Goal: Task Accomplishment & Management: Use online tool/utility

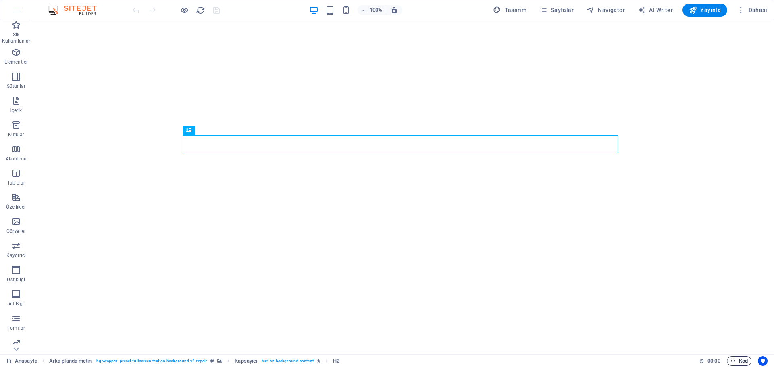
click at [732, 364] on span "Kod" at bounding box center [739, 361] width 17 height 10
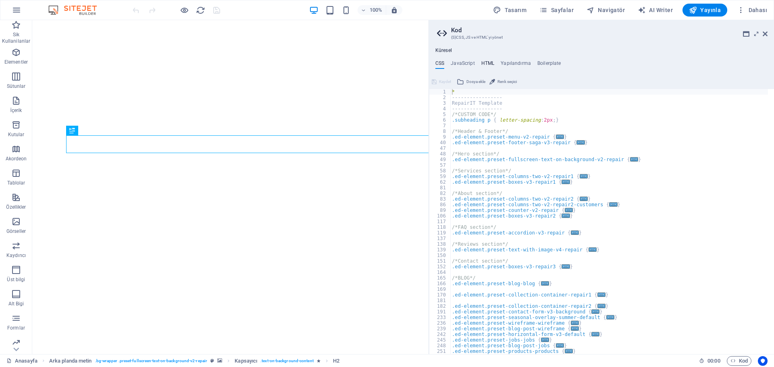
click at [486, 63] on h4 "HTML" at bounding box center [487, 64] width 13 height 9
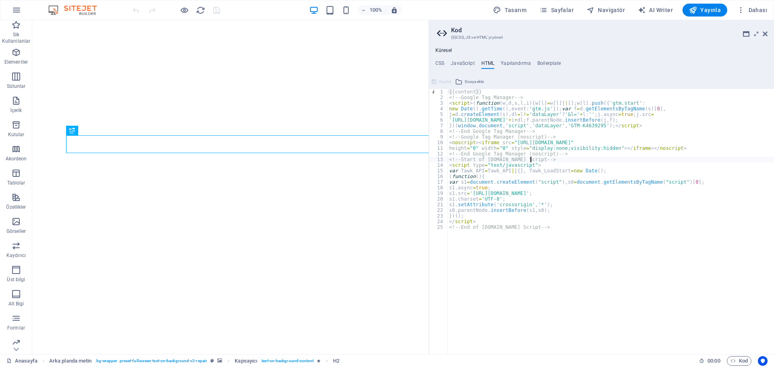
click at [567, 158] on div "{{content}} <!-- Google Tag Manager --> < script > ( function ( w , d , s , l ,…" at bounding box center [611, 227] width 327 height 277
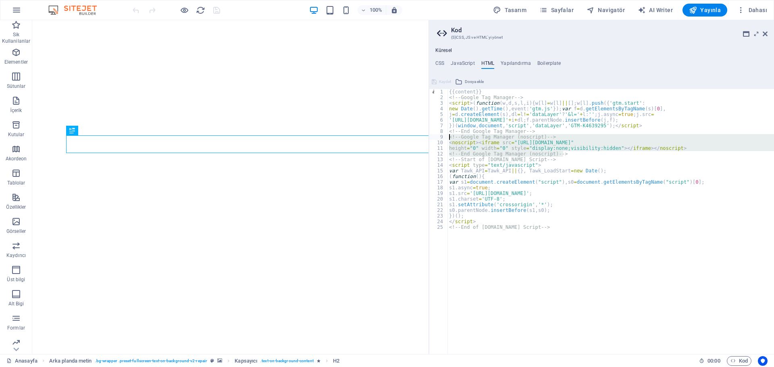
drag, startPoint x: 567, startPoint y: 153, endPoint x: 448, endPoint y: 136, distance: 121.0
click at [448, 136] on div "<!--Start of Tawk.to Script--> 1 2 3 4 5 6 7 8 9 10 11 12 13 14 15 16 17 18 19 …" at bounding box center [601, 221] width 345 height 265
paste textarea "End Google Tag Manager (noscript) -->"
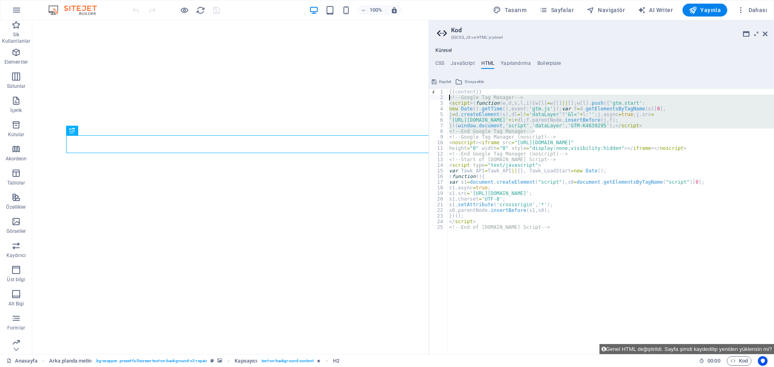
drag, startPoint x: 535, startPoint y: 130, endPoint x: 448, endPoint y: 98, distance: 92.6
click at [448, 98] on div "{{content}} <!-- Google Tag Manager --> < script > ( function ( w , d , s , l ,…" at bounding box center [611, 227] width 327 height 277
paste textarea "End Google Tag Manager -->"
type textarea "<!-- End Google Tag Manager -->"
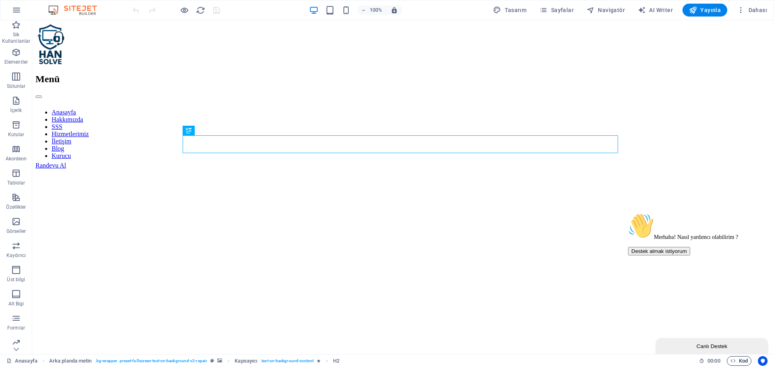
click at [739, 358] on span "Kod" at bounding box center [739, 361] width 17 height 10
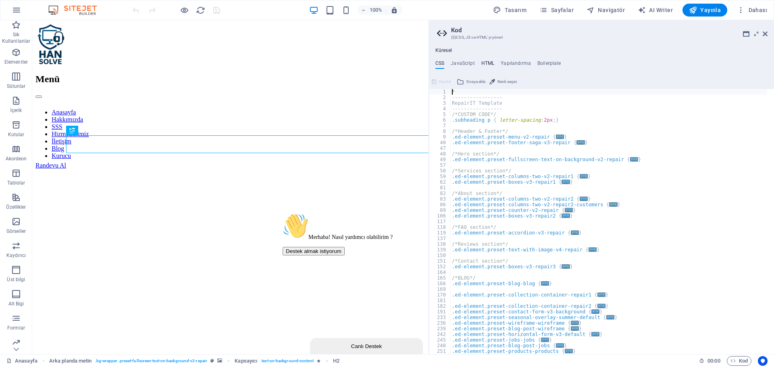
click at [487, 67] on h4 "HTML" at bounding box center [487, 64] width 13 height 9
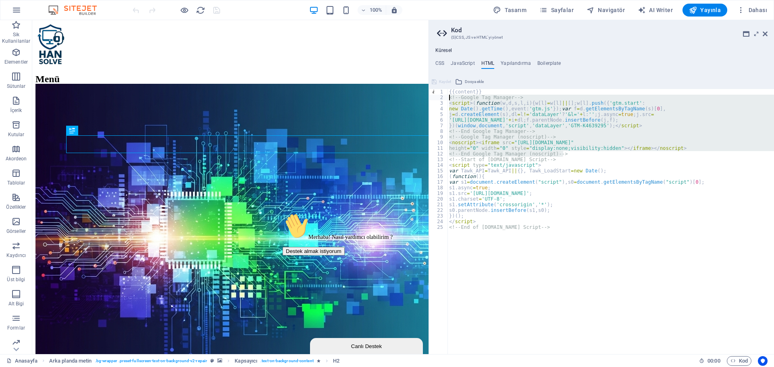
drag, startPoint x: 577, startPoint y: 153, endPoint x: 450, endPoint y: 97, distance: 139.2
click at [450, 97] on div "{{content}} <!-- Google Tag Manager --> < script > ( function ( w , d , s , l ,…" at bounding box center [611, 227] width 327 height 277
type textarea "<!-- Google Tag Manager --> <script>(function(w,d,s,l,i){w[l]=w[l]||[];w[l].pus…"
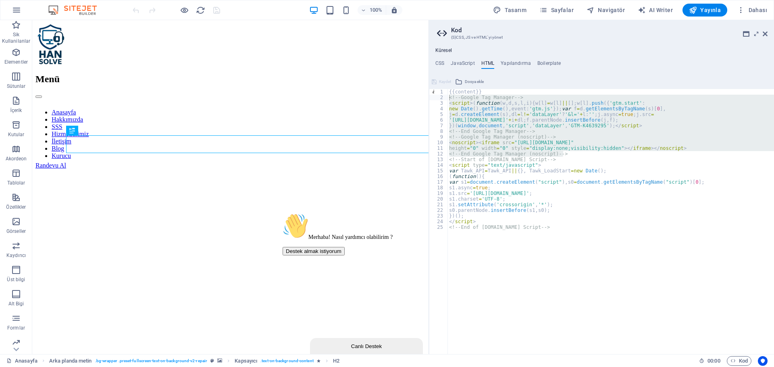
click at [768, 32] on aside "Kod (S)CSS, JS ve HTML'[PERSON_NAME] Küresel CSS JavaScript HTML Yapılandırma B…" at bounding box center [602, 187] width 346 height 334
click at [765, 33] on icon at bounding box center [765, 34] width 5 height 6
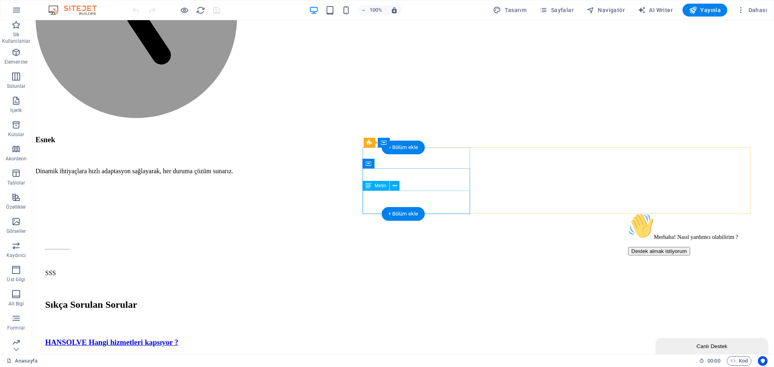
scroll to position [1734, 0]
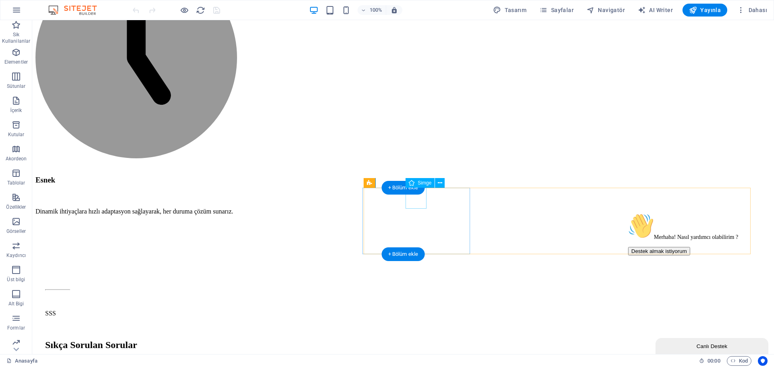
click at [439, 182] on icon at bounding box center [440, 183] width 4 height 8
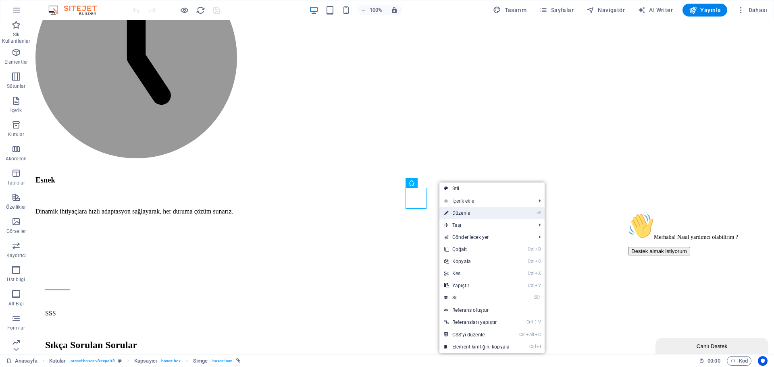
click at [471, 218] on link "⏎ Düzenle" at bounding box center [477, 213] width 75 height 12
select select "xMidYMid"
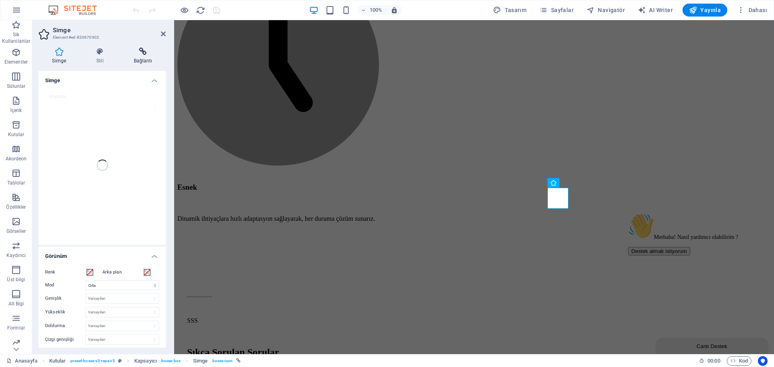
click at [143, 53] on icon at bounding box center [143, 52] width 46 height 8
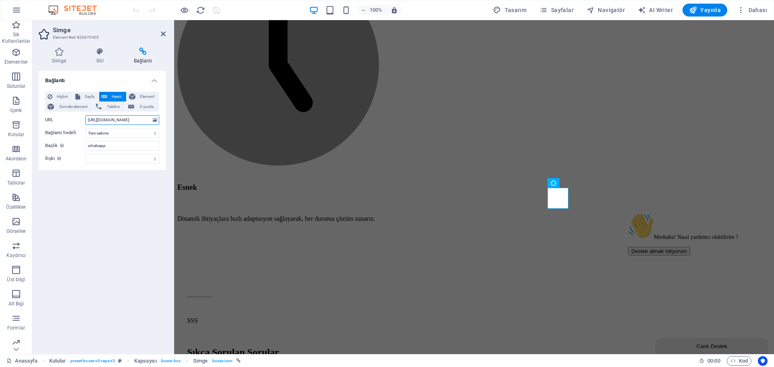
click at [110, 122] on input "[URL][DOMAIN_NAME]" at bounding box center [122, 120] width 74 height 10
click at [165, 33] on icon at bounding box center [163, 34] width 5 height 6
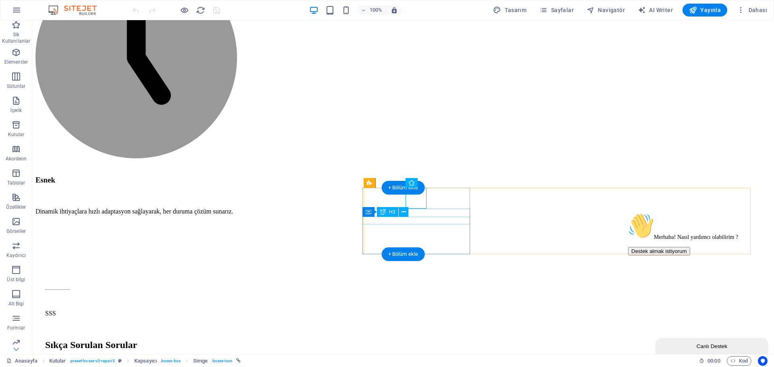
click at [402, 211] on icon at bounding box center [404, 212] width 4 height 8
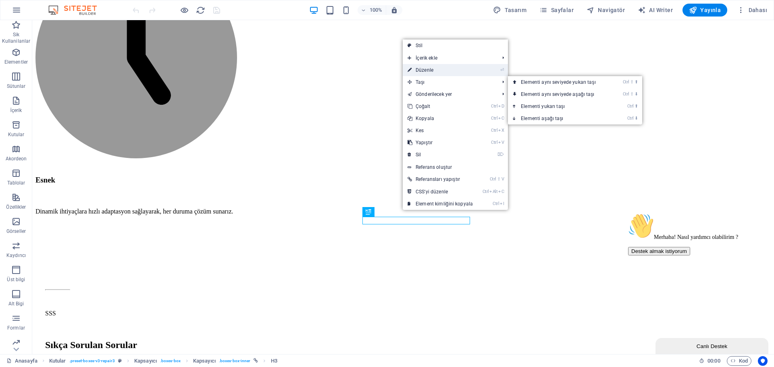
click at [426, 71] on link "⏎ Düzenle" at bounding box center [440, 70] width 75 height 12
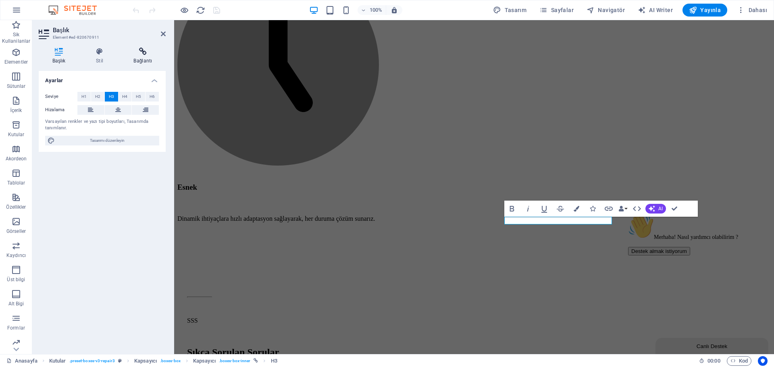
click at [142, 55] on icon at bounding box center [143, 52] width 46 height 8
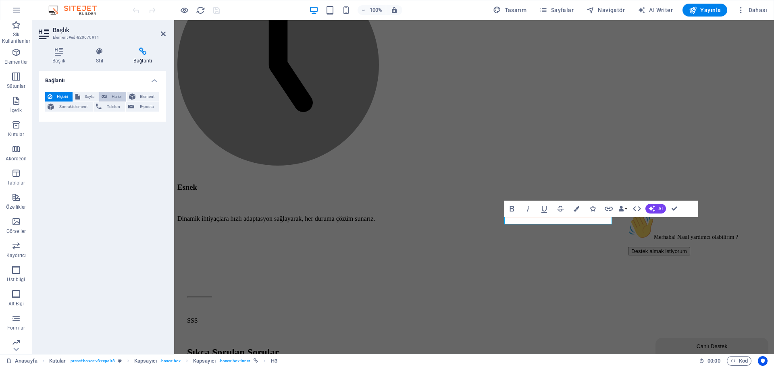
click at [122, 94] on span "Harici" at bounding box center [117, 97] width 14 height 10
select select "blank"
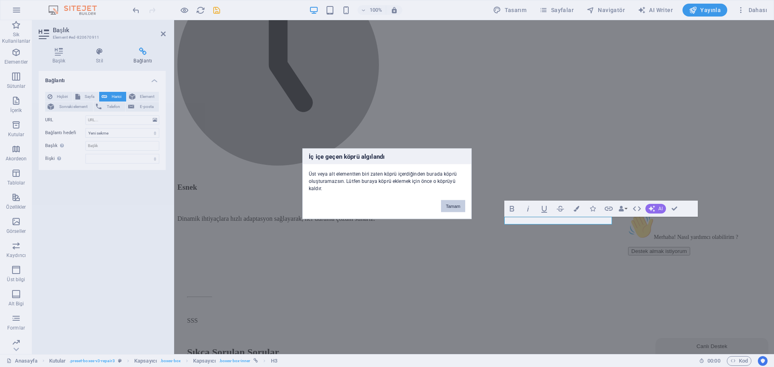
click at [459, 206] on button "Tamam" at bounding box center [453, 206] width 24 height 12
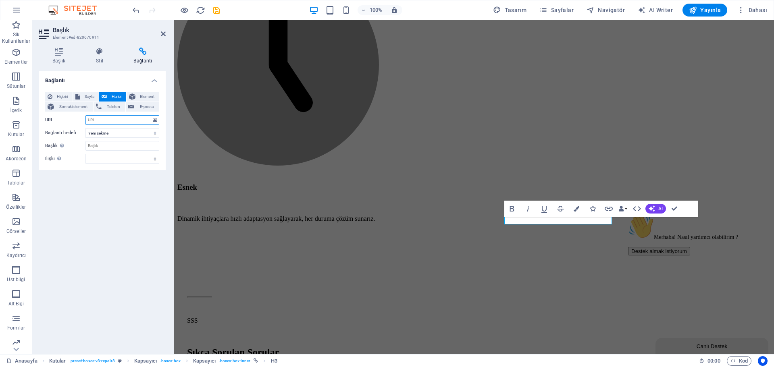
click at [112, 121] on input "URL" at bounding box center [122, 120] width 74 height 10
paste input "[URL][DOMAIN_NAME]"
type input "[URL][DOMAIN_NAME]"
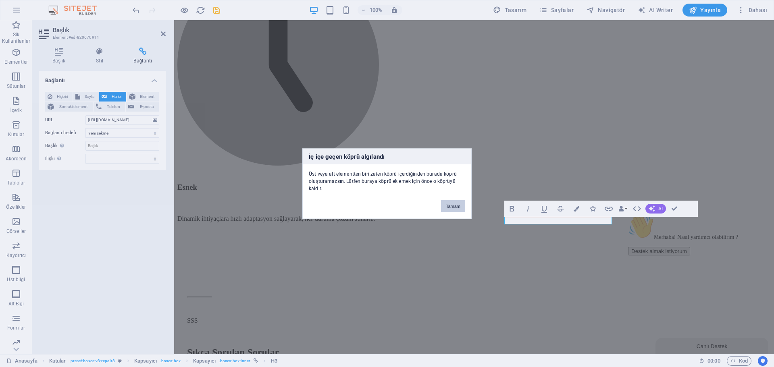
click at [448, 203] on button "Tamam" at bounding box center [453, 206] width 24 height 12
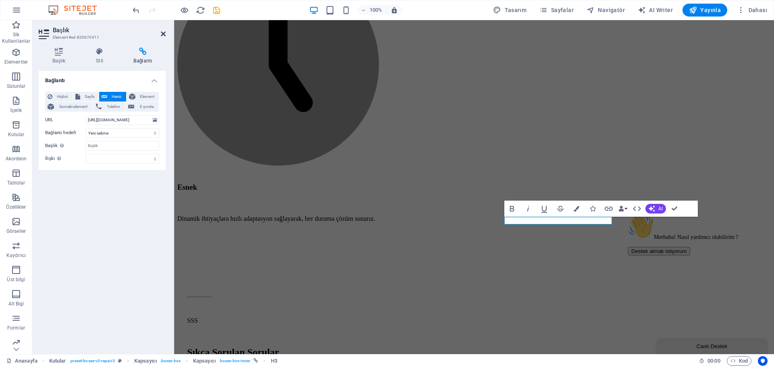
click at [165, 33] on icon at bounding box center [163, 34] width 5 height 6
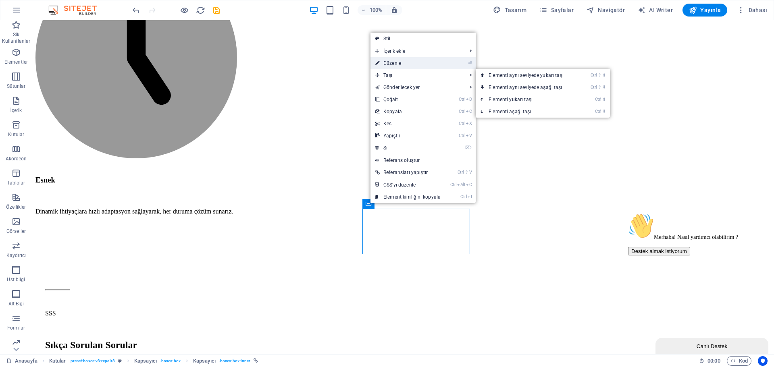
drag, startPoint x: 385, startPoint y: 64, endPoint x: 208, endPoint y: 45, distance: 178.5
click at [385, 64] on link "⏎ Düzenle" at bounding box center [408, 63] width 75 height 12
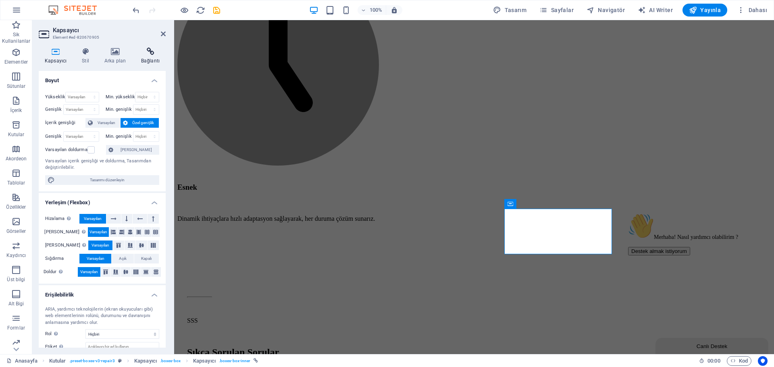
click at [147, 54] on icon at bounding box center [150, 52] width 31 height 8
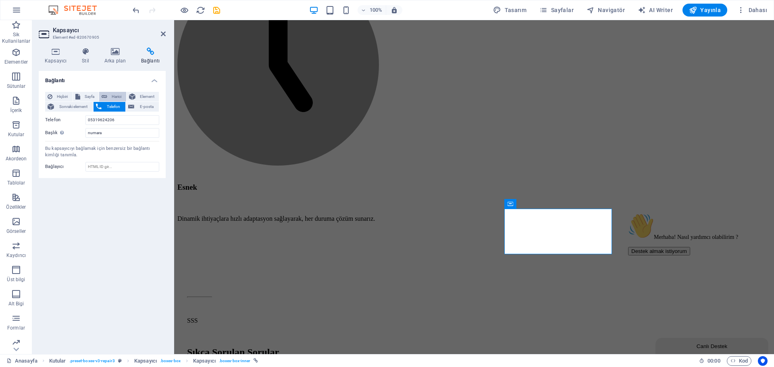
click at [103, 96] on icon at bounding box center [105, 97] width 6 height 10
select select "blank"
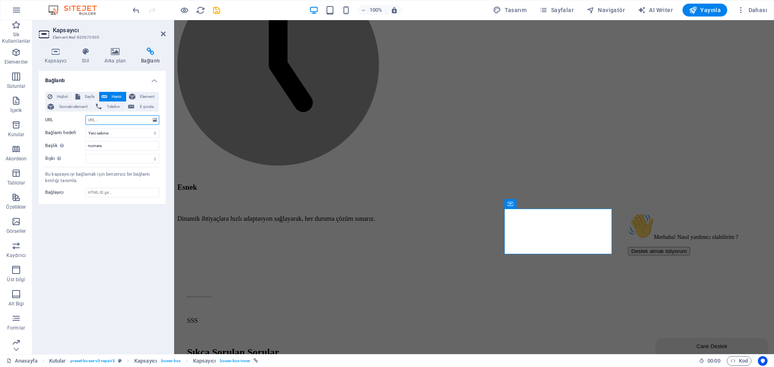
paste input "[URL][DOMAIN_NAME]"
type input "[URL][DOMAIN_NAME]"
click at [127, 143] on input "numara" at bounding box center [122, 146] width 74 height 10
type input "Whatsapp"
click at [162, 32] on icon at bounding box center [163, 34] width 5 height 6
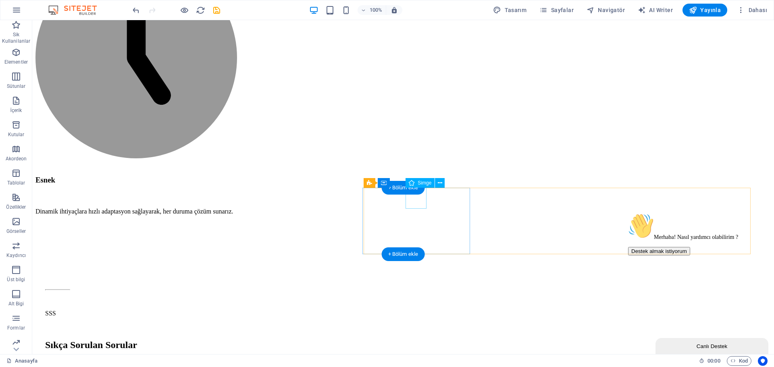
click at [442, 182] on icon at bounding box center [440, 183] width 4 height 8
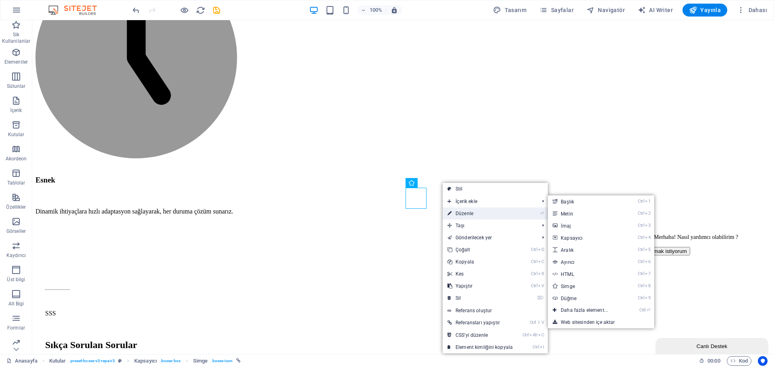
drag, startPoint x: 461, startPoint y: 210, endPoint x: 135, endPoint y: 105, distance: 342.8
click at [461, 210] on link "⏎ Düzenle" at bounding box center [480, 214] width 75 height 12
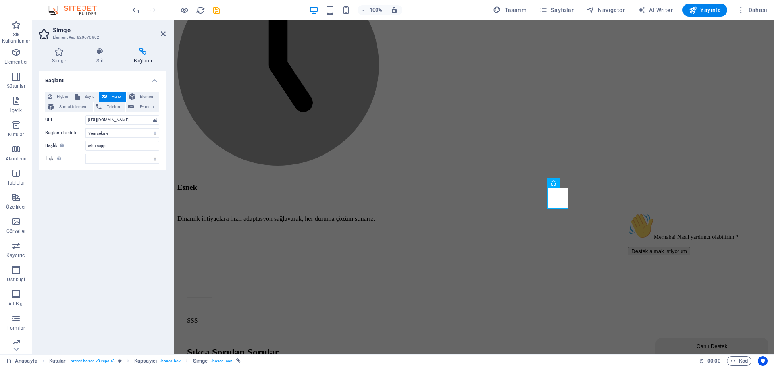
click at [170, 29] on aside "Simge Element #ed-820670902 Simge Stil Bağlantı Simge whatsapp Tüm simge setler…" at bounding box center [103, 187] width 142 height 334
click at [165, 32] on icon at bounding box center [163, 34] width 5 height 6
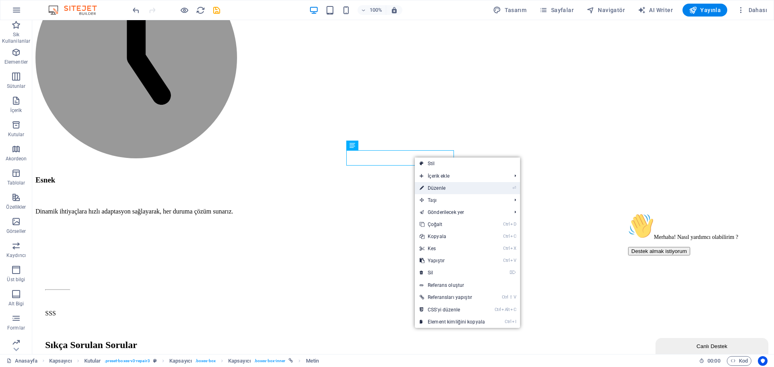
click at [426, 182] on link "⏎ Düzenle" at bounding box center [452, 188] width 75 height 12
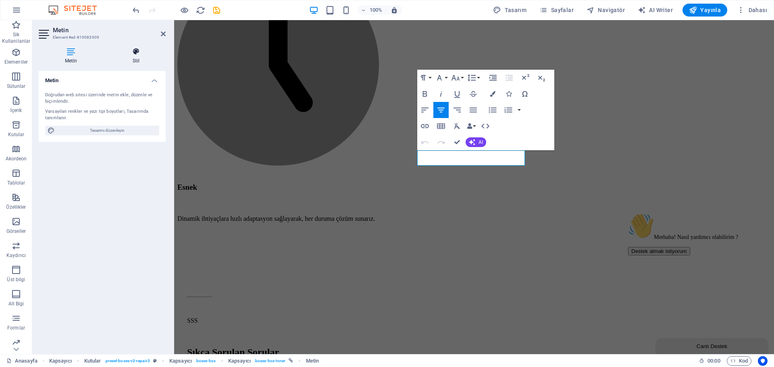
click at [134, 54] on icon at bounding box center [135, 52] width 59 height 8
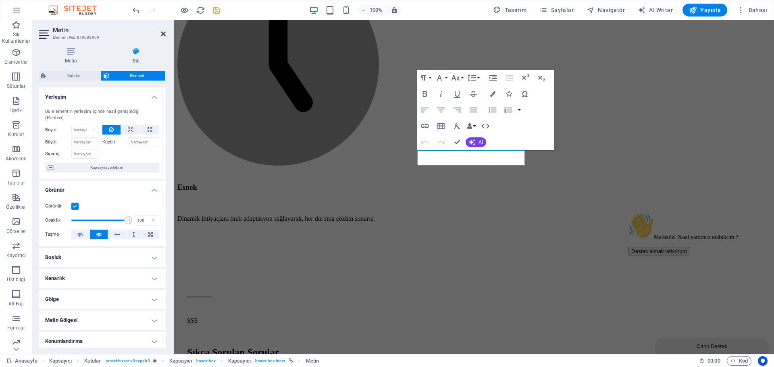
click at [162, 31] on icon at bounding box center [163, 34] width 5 height 6
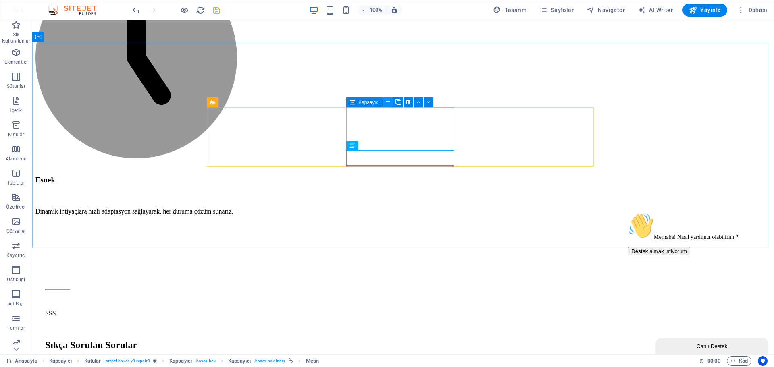
click at [389, 104] on icon at bounding box center [388, 102] width 4 height 8
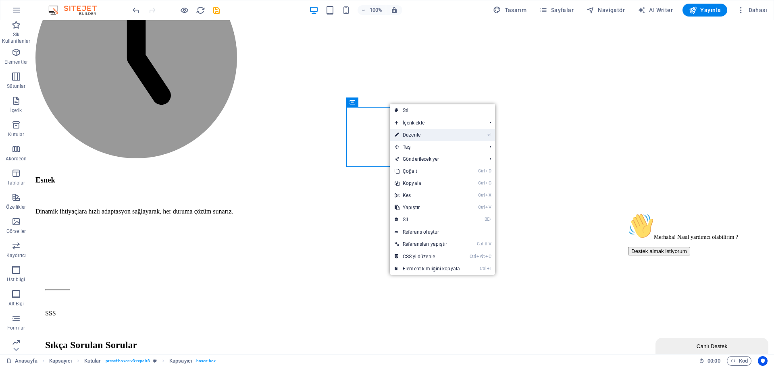
click at [417, 134] on link "⏎ Düzenle" at bounding box center [427, 135] width 75 height 12
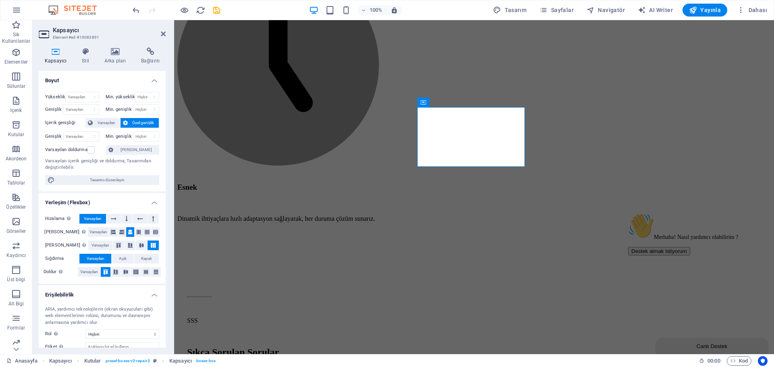
click at [141, 44] on div "Kapsayıcı Stil Arka plan Bağlantı Boyut Yükseklik Varsayılan px rem % vh vw Min…" at bounding box center [102, 197] width 140 height 313
click at [142, 47] on div "Kapsayıcı Stil Arka plan Bağlantı Boyut Yükseklik Varsayılan px rem % vh vw Min…" at bounding box center [102, 197] width 140 height 313
click at [158, 56] on h4 "Bağlantı" at bounding box center [150, 56] width 31 height 17
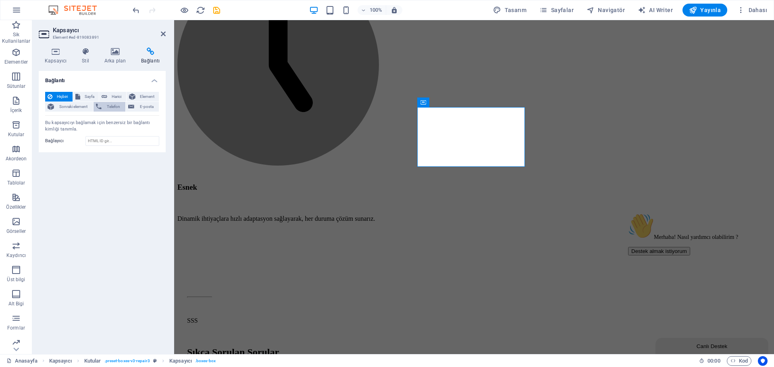
click at [111, 106] on span "Telefon" at bounding box center [113, 107] width 19 height 10
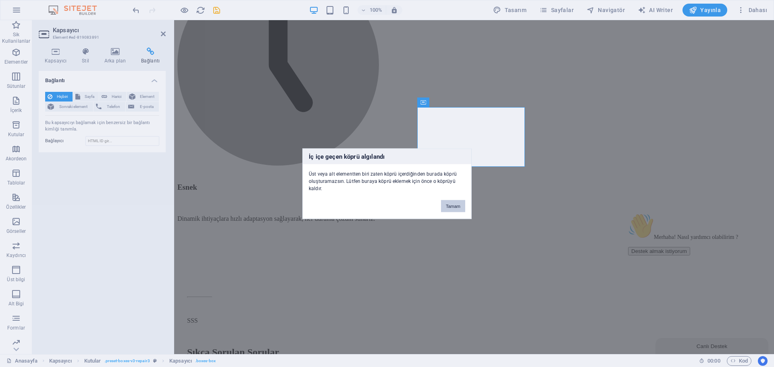
click at [450, 206] on button "Tamam" at bounding box center [453, 206] width 24 height 12
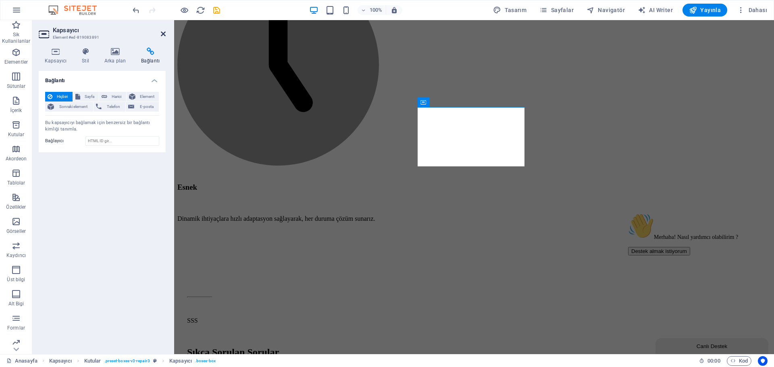
drag, startPoint x: 163, startPoint y: 31, endPoint x: 135, endPoint y: 15, distance: 32.9
click at [163, 31] on icon at bounding box center [163, 34] width 5 height 6
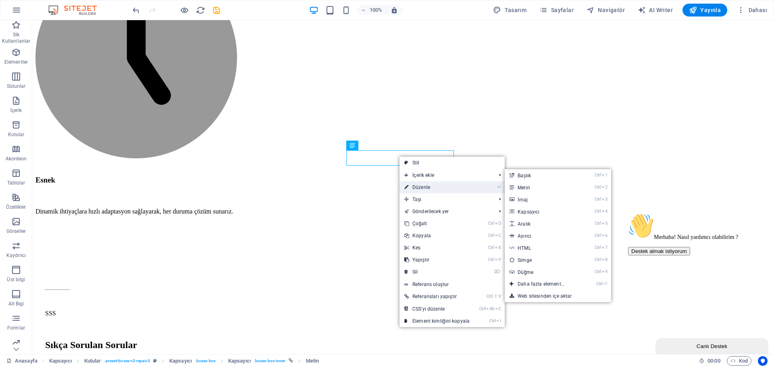
click at [421, 184] on link "⏎ Düzenle" at bounding box center [437, 187] width 75 height 12
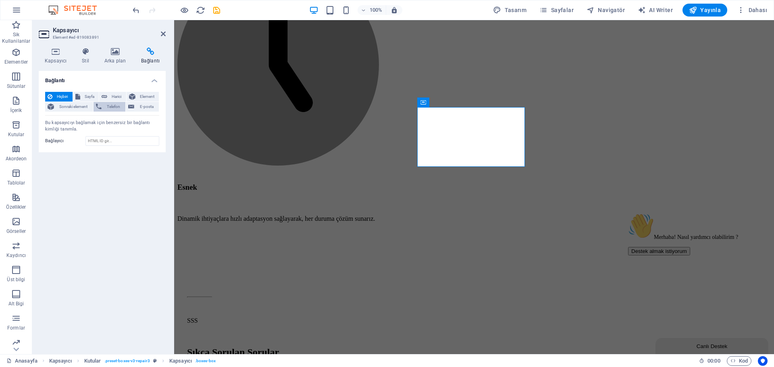
click at [115, 108] on span "Telefon" at bounding box center [113, 107] width 19 height 10
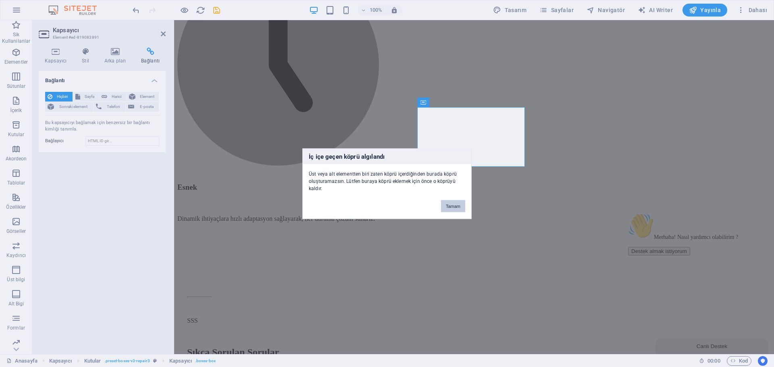
click at [456, 204] on button "Tamam" at bounding box center [453, 206] width 24 height 12
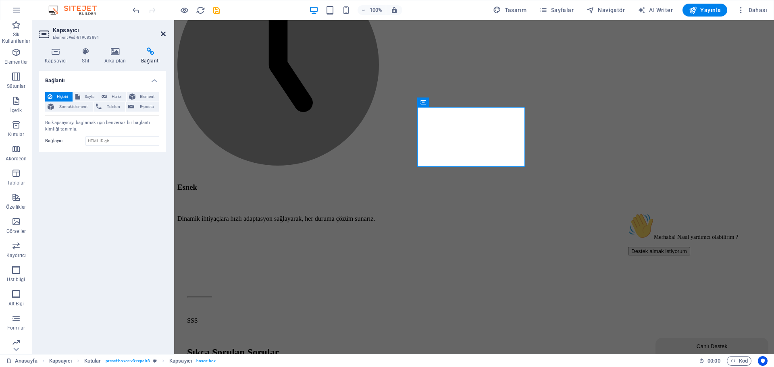
drag, startPoint x: 162, startPoint y: 33, endPoint x: 129, endPoint y: 13, distance: 38.4
click at [162, 33] on icon at bounding box center [163, 34] width 5 height 6
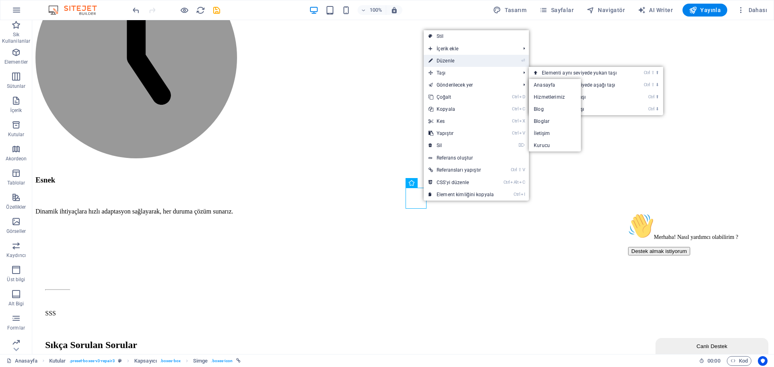
click at [462, 65] on link "⏎ Düzenle" at bounding box center [461, 61] width 75 height 12
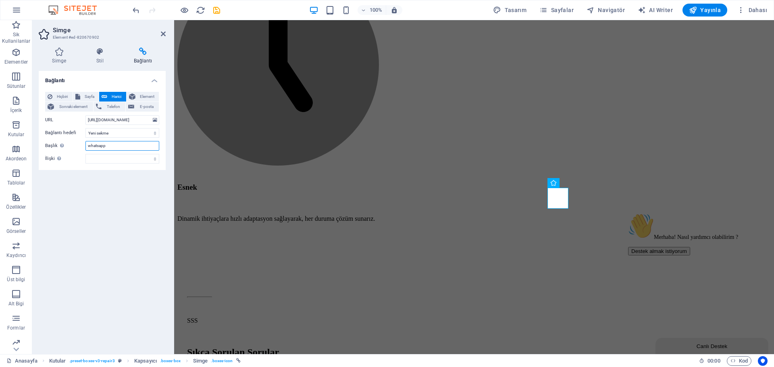
drag, startPoint x: 131, startPoint y: 147, endPoint x: 43, endPoint y: 151, distance: 88.4
click at [43, 151] on div "Hiçbiri Sayfa Harici Element Sonraki element Telefon E-posta Sayfa Anasayfa Hiz…" at bounding box center [102, 127] width 127 height 85
type input "Whatsapp"
click at [138, 155] on select "alternate oluşturan bookmark harici yardım lisans ileri nofollow noreferrer noo…" at bounding box center [122, 159] width 74 height 10
click at [166, 39] on aside "Simge Element #ed-820670902 Simge Stil Bağlantı Simge whatsapp Tüm simge setler…" at bounding box center [103, 187] width 142 height 334
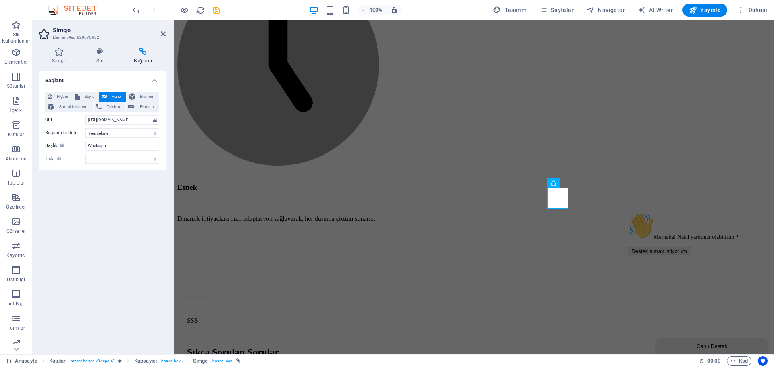
click at [166, 35] on aside "Simge Element #ed-820670902 Simge Stil Bağlantı Simge whatsapp Tüm simge setler…" at bounding box center [103, 187] width 142 height 334
click at [163, 33] on icon at bounding box center [163, 34] width 5 height 6
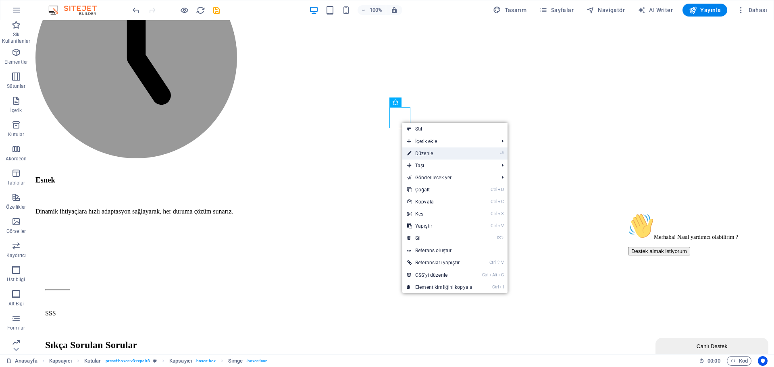
click at [432, 150] on link "⏎ Düzenle" at bounding box center [439, 154] width 75 height 12
select select "xMidYMid"
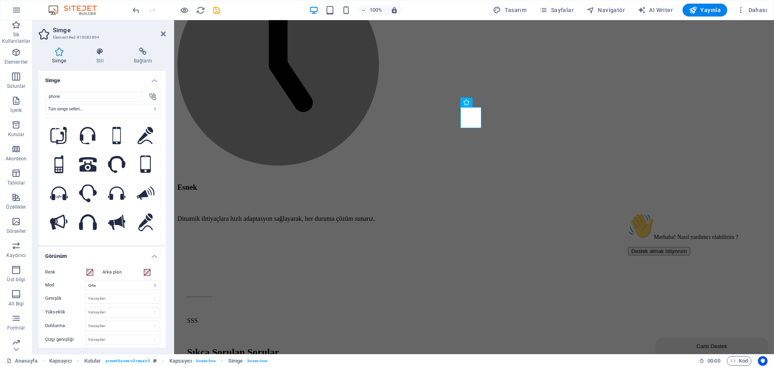
click at [140, 47] on div "Simge Stil Bağlantı Simge phone Tüm simge setleri... IcoFont Ionicons FontAweso…" at bounding box center [102, 197] width 140 height 313
click at [142, 54] on icon at bounding box center [143, 52] width 46 height 8
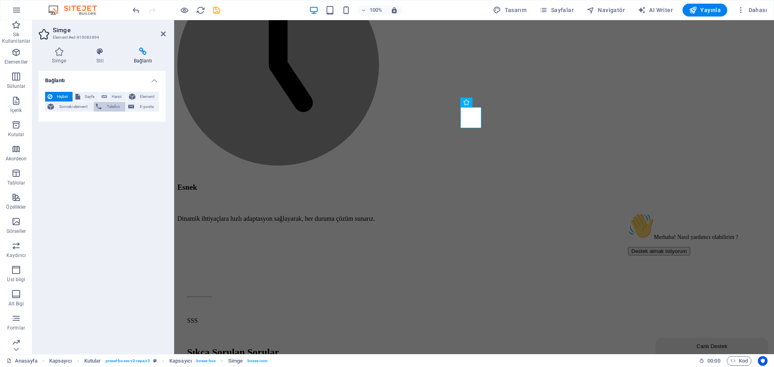
click at [110, 107] on span "Telefon" at bounding box center [113, 107] width 19 height 10
type input "905319624206"
click at [162, 35] on icon at bounding box center [163, 34] width 5 height 6
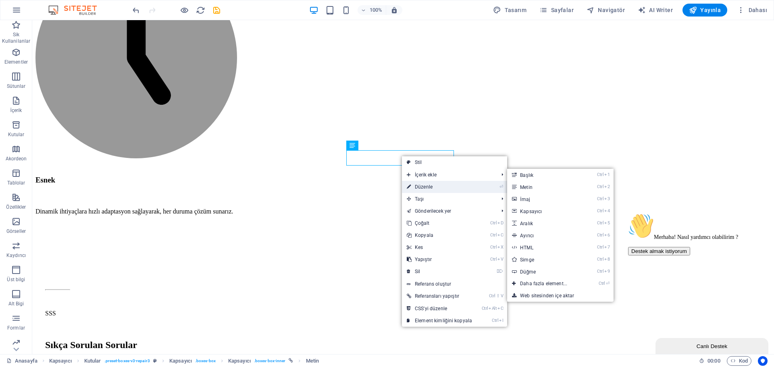
click at [434, 187] on link "⏎ Düzenle" at bounding box center [439, 187] width 75 height 12
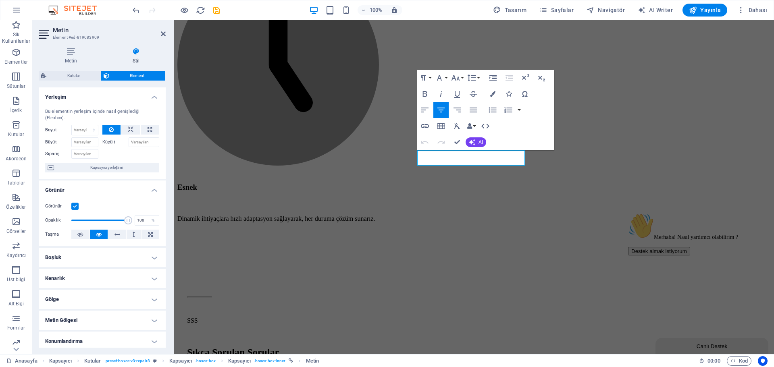
click at [160, 35] on header "Metin Element #ed-819083909" at bounding box center [102, 30] width 127 height 21
drag, startPoint x: 162, startPoint y: 34, endPoint x: 164, endPoint y: 42, distance: 8.4
click at [162, 34] on icon at bounding box center [163, 34] width 5 height 6
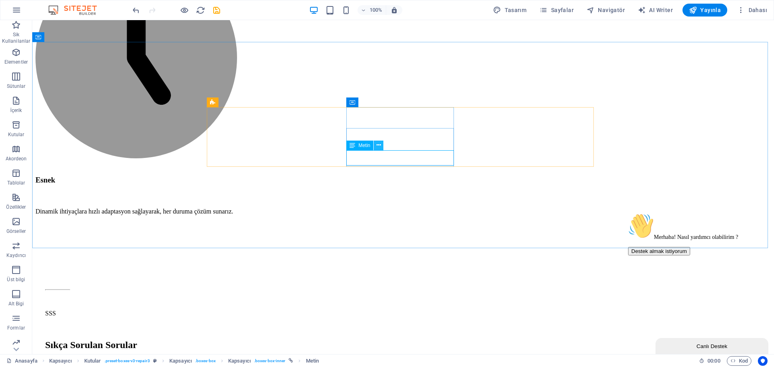
click at [377, 142] on icon at bounding box center [379, 145] width 4 height 8
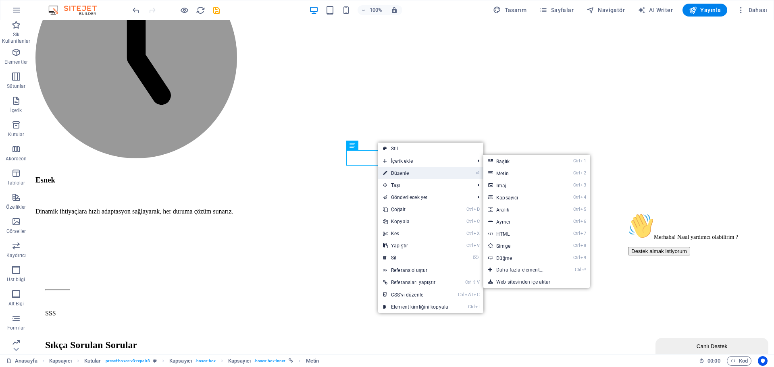
drag, startPoint x: 405, startPoint y: 170, endPoint x: 6, endPoint y: 77, distance: 409.9
click at [405, 170] on link "⏎ Düzenle" at bounding box center [415, 173] width 75 height 12
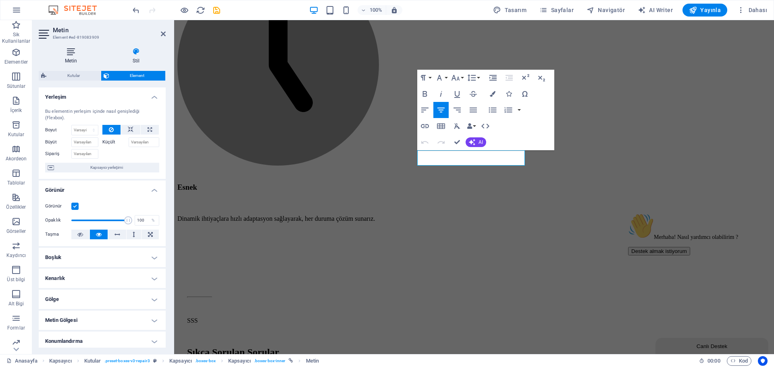
click at [70, 49] on icon at bounding box center [71, 52] width 65 height 8
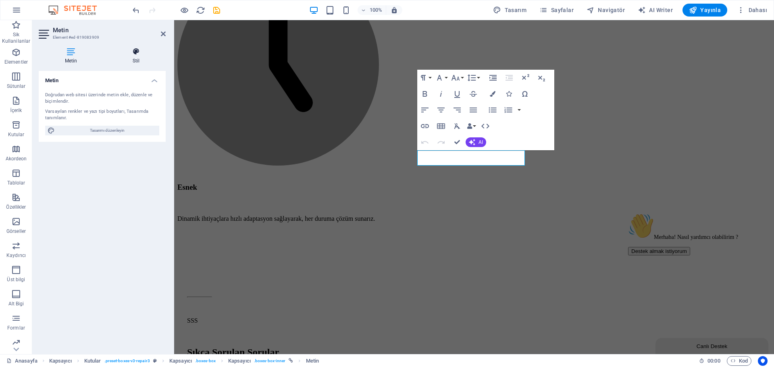
click at [126, 52] on icon at bounding box center [135, 52] width 59 height 8
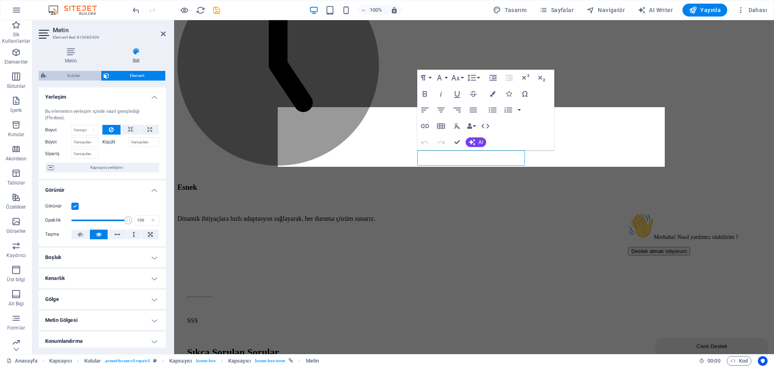
click at [89, 77] on span "Kutular" at bounding box center [74, 76] width 50 height 10
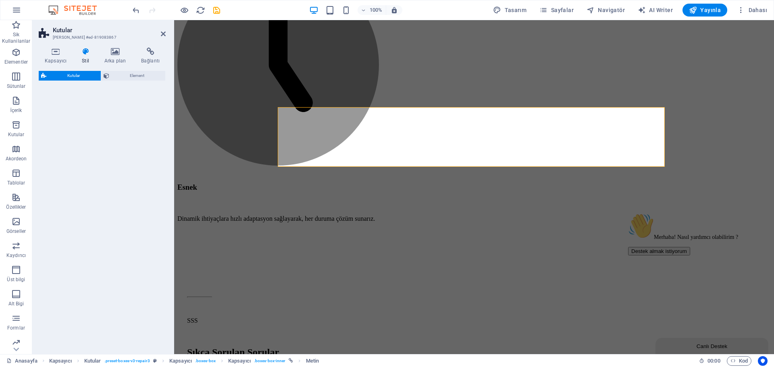
select select "rem"
select select "preset-boxes-v3-repair3"
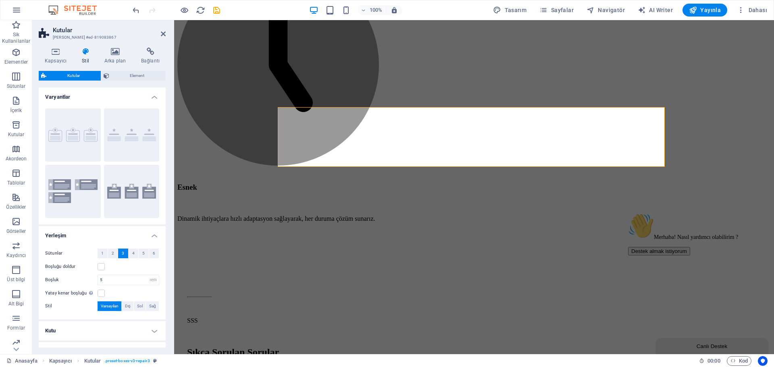
click at [157, 46] on div "Kapsayıcı Stil Arka plan Bağlantı Boyut Yükseklik Varsayılan px rem % vh vw Min…" at bounding box center [102, 197] width 140 height 313
click at [155, 49] on icon at bounding box center [150, 52] width 31 height 8
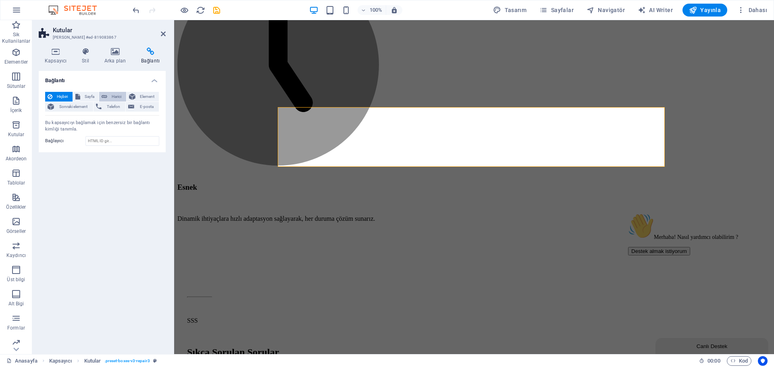
click at [111, 101] on span "Harici" at bounding box center [117, 97] width 14 height 10
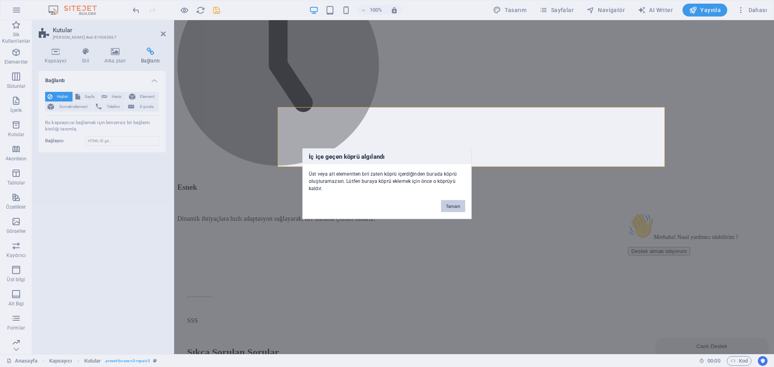
click at [458, 202] on button "Tamam" at bounding box center [453, 206] width 24 height 12
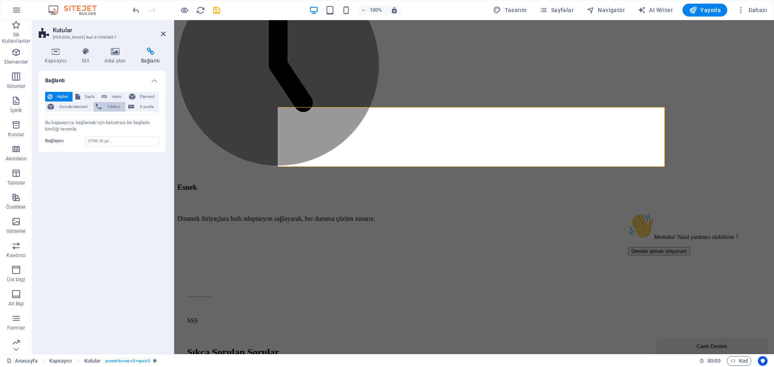
click at [110, 104] on span "Telefon" at bounding box center [113, 107] width 19 height 10
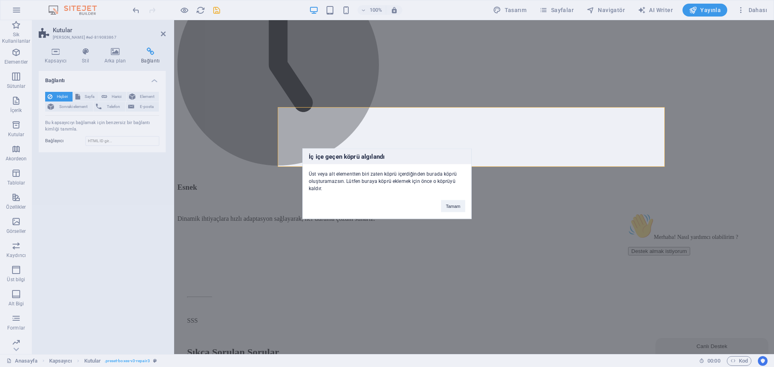
click button "Tamam" at bounding box center [453, 206] width 24 height 12
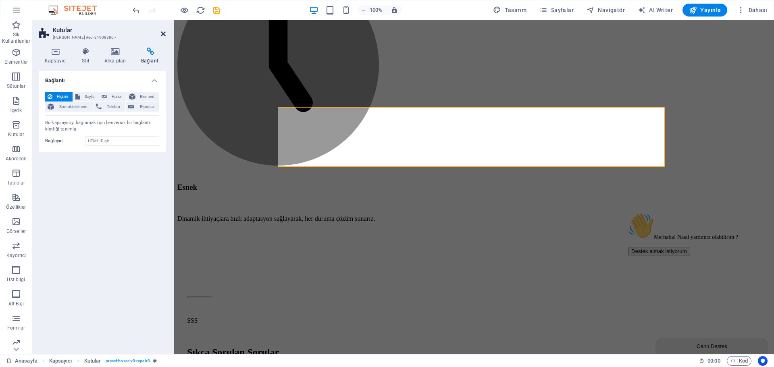
click at [163, 31] on icon at bounding box center [163, 34] width 5 height 6
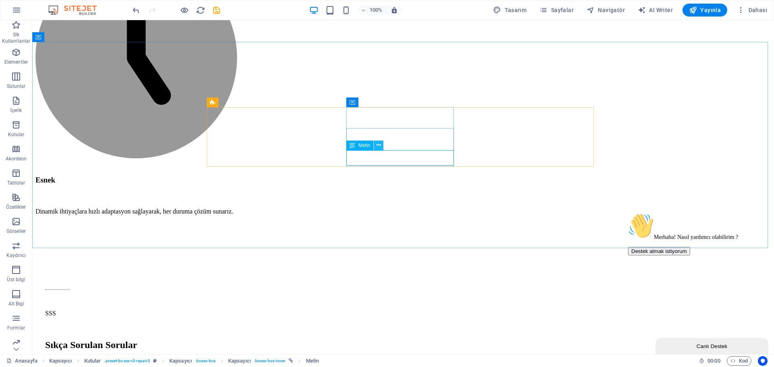
click at [377, 146] on icon at bounding box center [379, 145] width 4 height 8
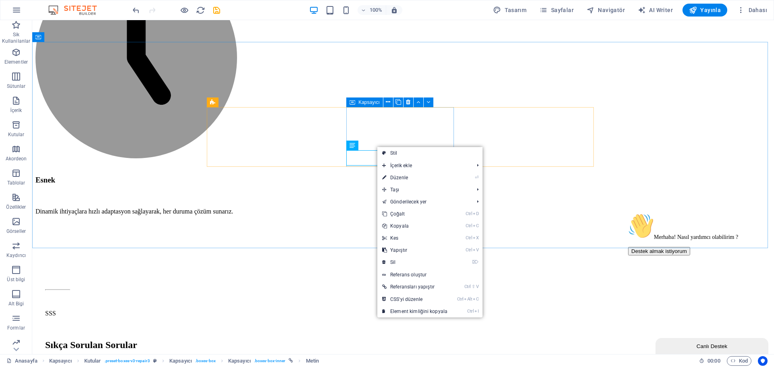
click at [350, 102] on icon at bounding box center [353, 103] width 6 height 10
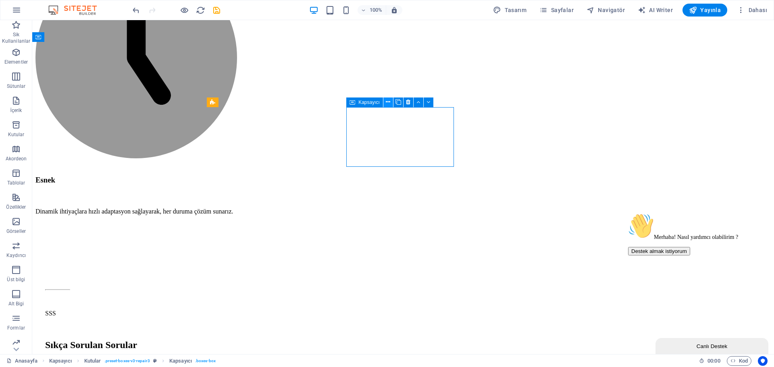
click at [387, 100] on icon at bounding box center [388, 102] width 4 height 8
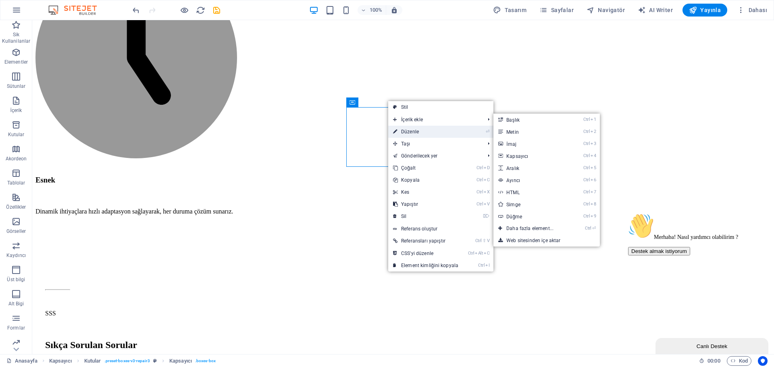
click at [407, 127] on link "⏎ Düzenle" at bounding box center [425, 132] width 75 height 12
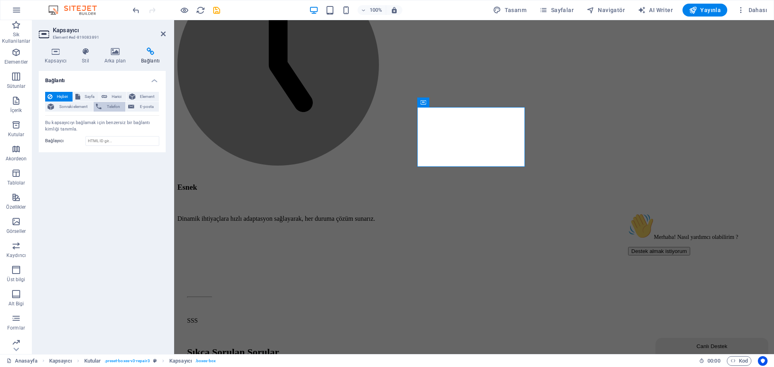
click at [109, 108] on span "Telefon" at bounding box center [113, 107] width 19 height 10
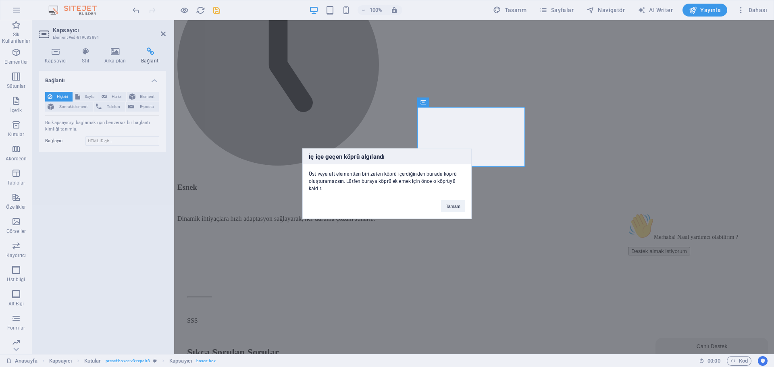
click button "Tamam" at bounding box center [453, 206] width 24 height 12
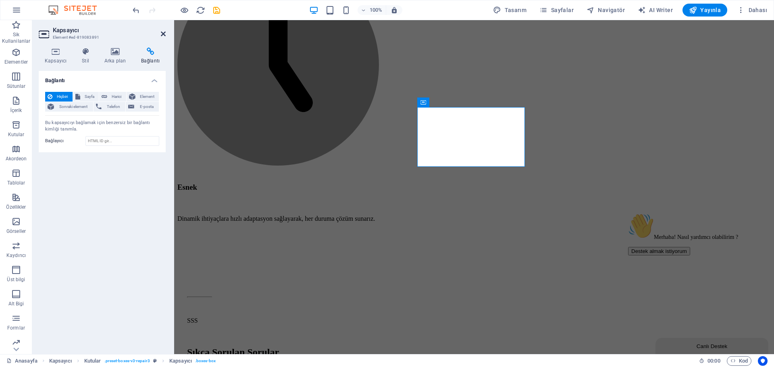
click at [164, 32] on icon at bounding box center [163, 34] width 5 height 6
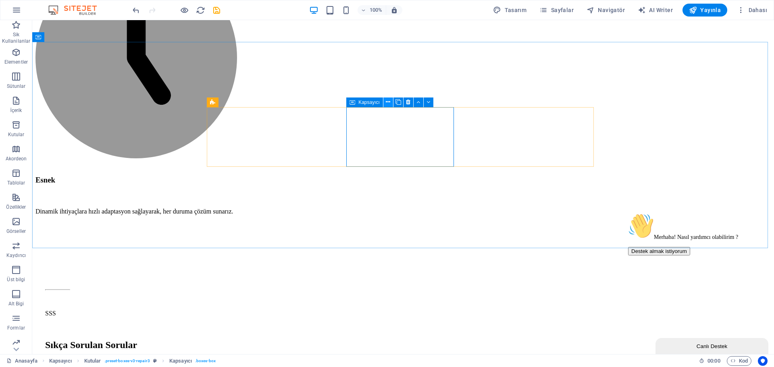
click at [390, 100] on icon at bounding box center [388, 102] width 4 height 8
click at [212, 102] on icon at bounding box center [212, 103] width 5 height 10
click at [239, 104] on button at bounding box center [242, 103] width 10 height 10
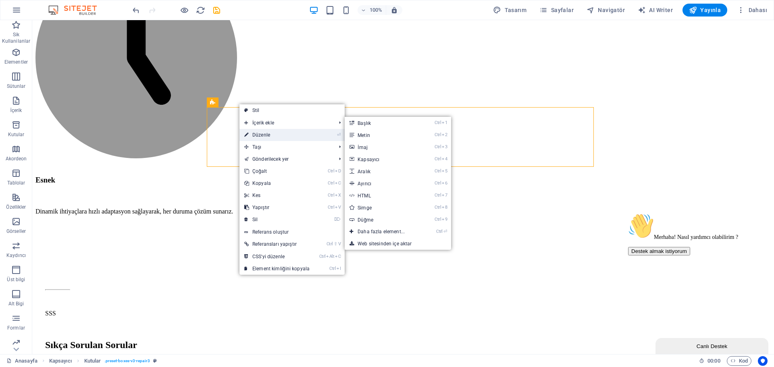
click at [271, 134] on link "⏎ Düzenle" at bounding box center [277, 135] width 75 height 12
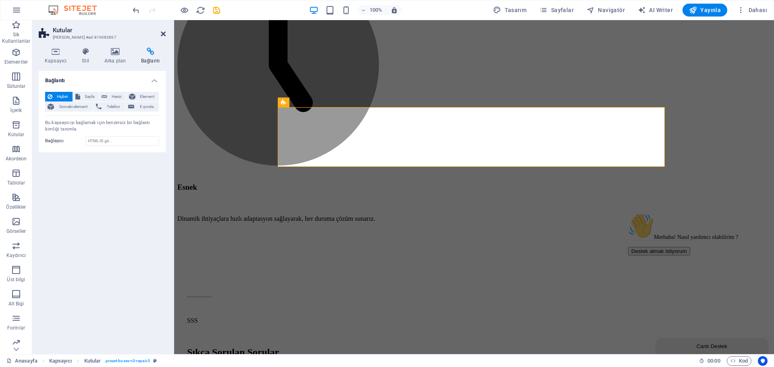
click at [161, 35] on icon at bounding box center [163, 34] width 5 height 6
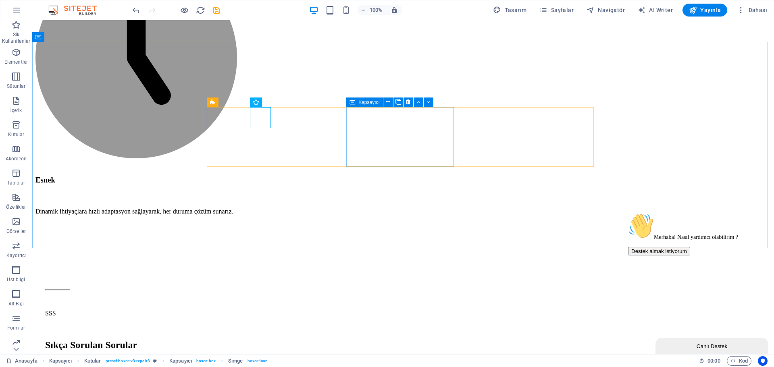
click at [352, 103] on icon at bounding box center [353, 103] width 6 height 10
click at [390, 101] on icon at bounding box center [388, 102] width 4 height 8
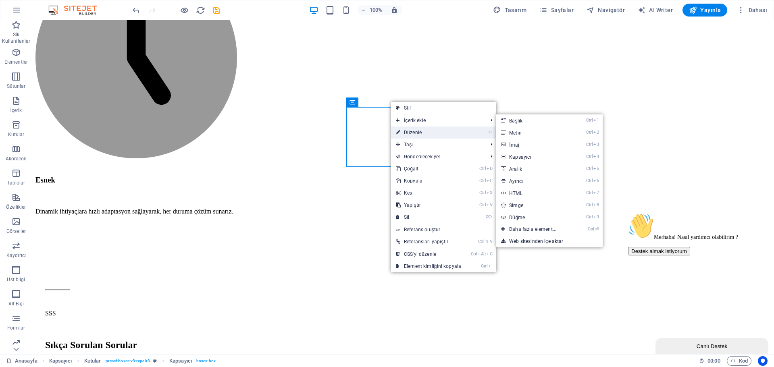
click at [414, 135] on link "⏎ Düzenle" at bounding box center [428, 133] width 75 height 12
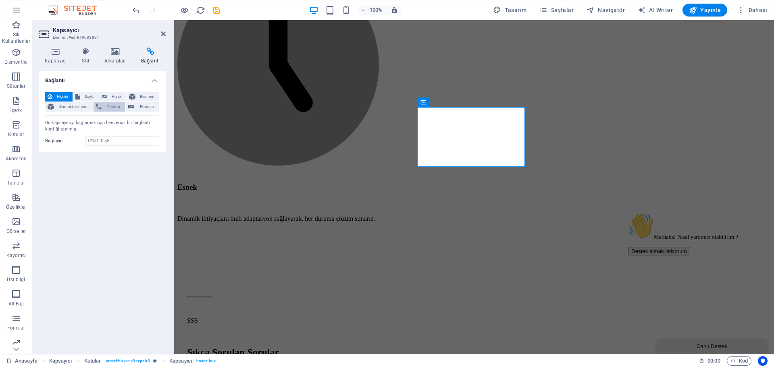
click at [107, 103] on span "Telefon" at bounding box center [113, 107] width 19 height 10
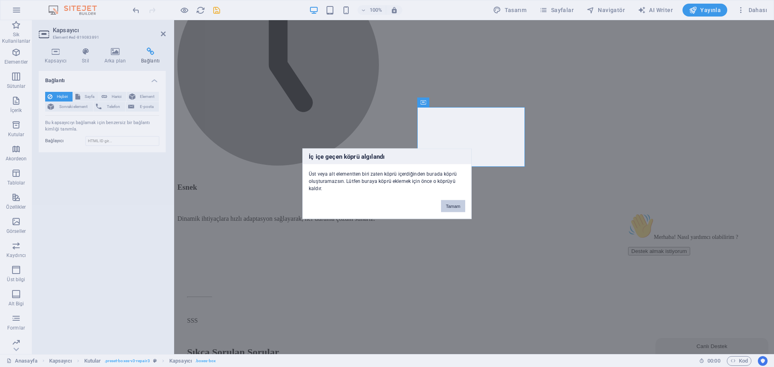
click at [451, 203] on button "Tamam" at bounding box center [453, 206] width 24 height 12
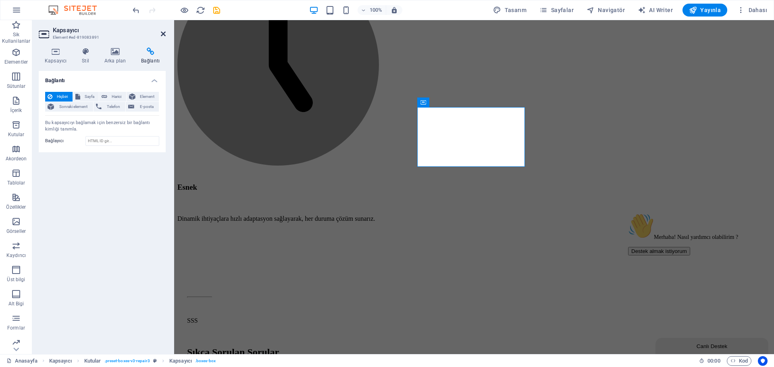
click at [163, 33] on icon at bounding box center [163, 34] width 5 height 6
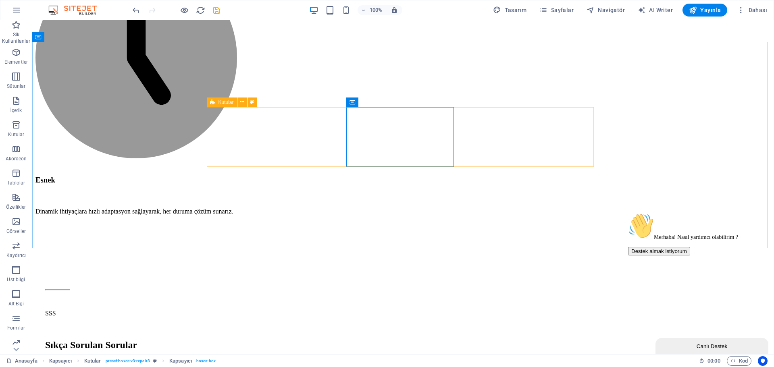
click at [213, 99] on icon at bounding box center [212, 103] width 5 height 10
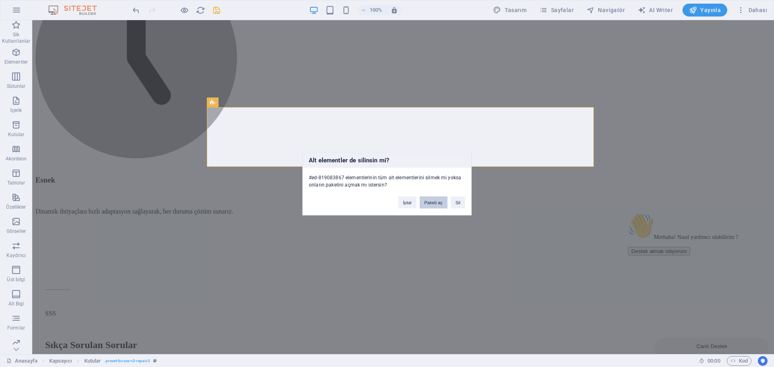
click at [440, 205] on button "Paketi aç" at bounding box center [434, 202] width 28 height 12
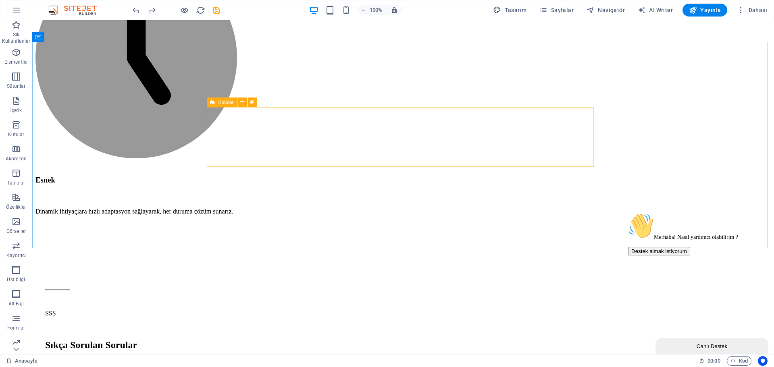
click at [215, 105] on icon at bounding box center [212, 103] width 5 height 10
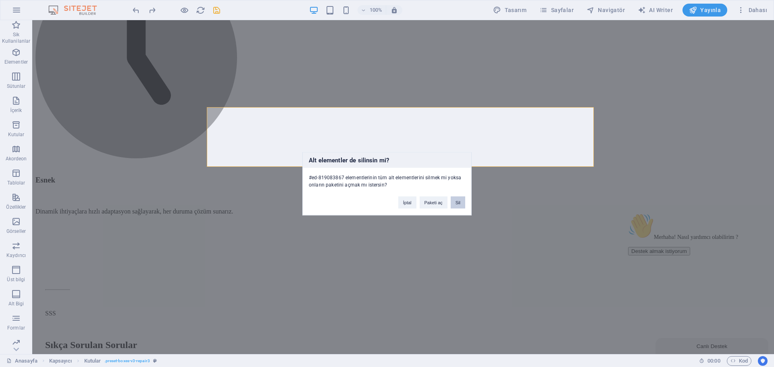
click at [458, 205] on button "Sil" at bounding box center [458, 202] width 15 height 12
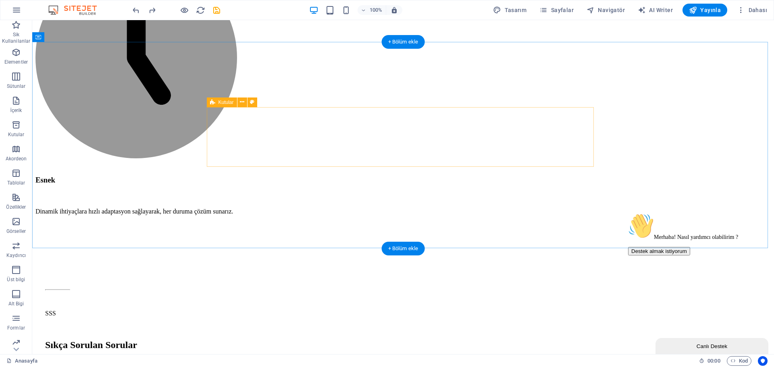
click at [212, 104] on icon at bounding box center [212, 103] width 5 height 10
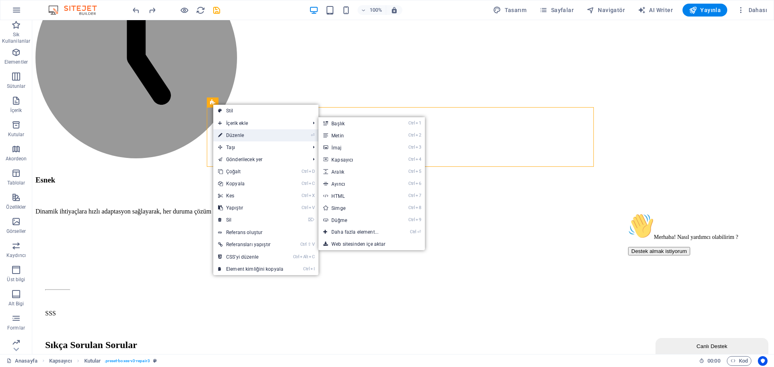
click at [229, 131] on link "⏎ Düzenle" at bounding box center [250, 135] width 75 height 12
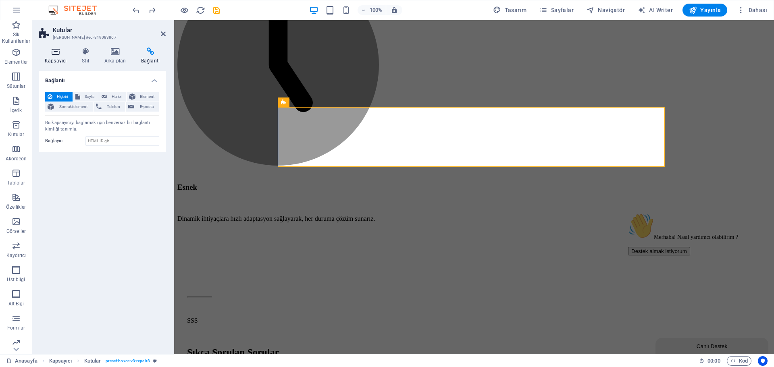
click at [62, 54] on icon at bounding box center [56, 52] width 34 height 8
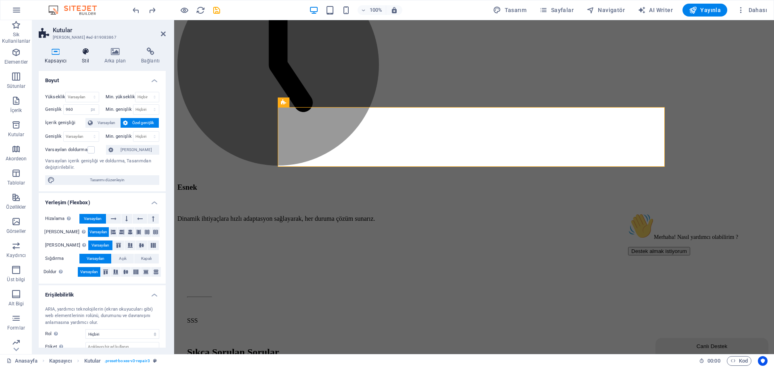
click at [86, 56] on h4 "Stil" at bounding box center [87, 56] width 23 height 17
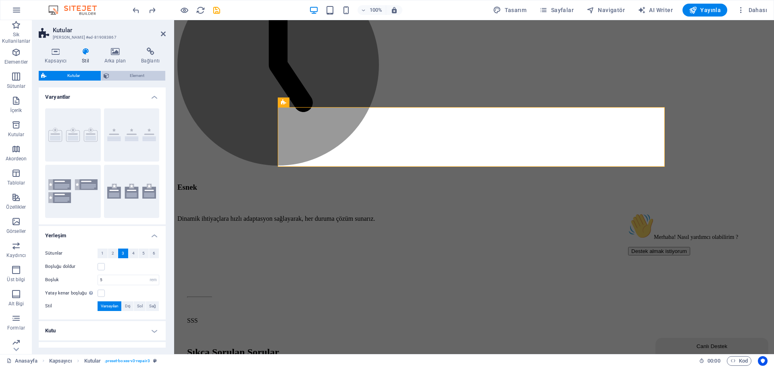
click at [126, 79] on span "Element" at bounding box center [138, 76] width 52 height 10
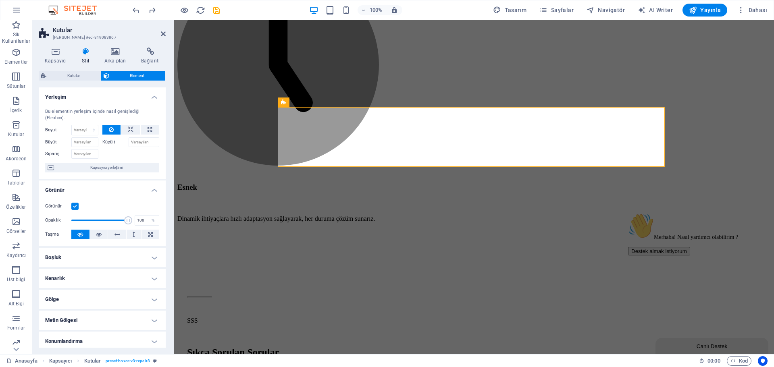
click at [91, 48] on icon at bounding box center [85, 52] width 19 height 8
click at [106, 50] on icon at bounding box center [114, 52] width 33 height 8
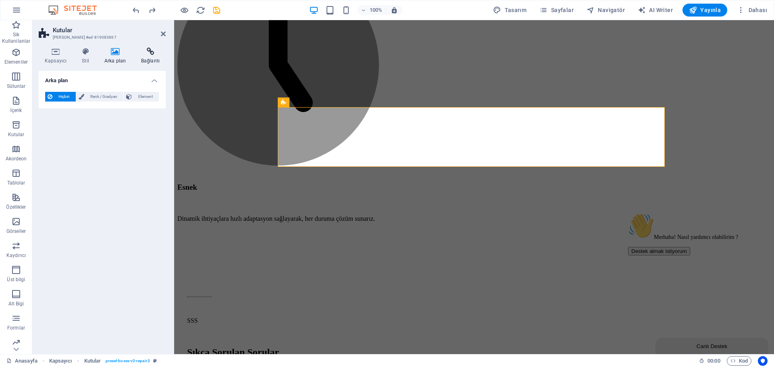
click at [147, 54] on icon at bounding box center [150, 52] width 31 height 8
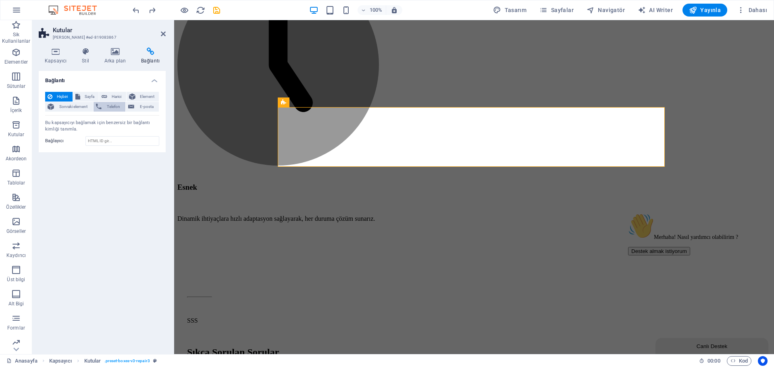
click at [108, 107] on span "Telefon" at bounding box center [113, 107] width 19 height 10
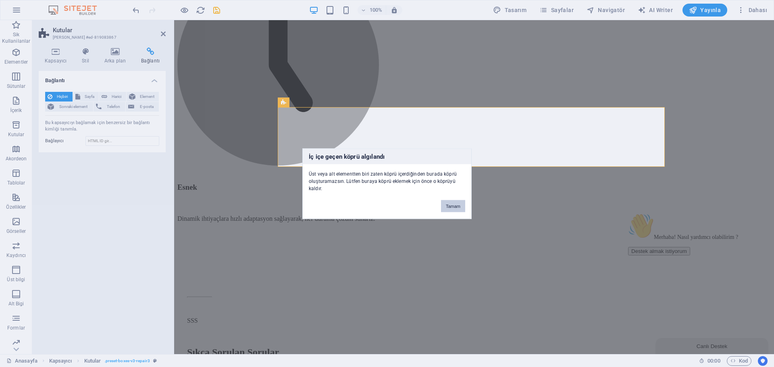
click at [461, 203] on button "Tamam" at bounding box center [453, 206] width 24 height 12
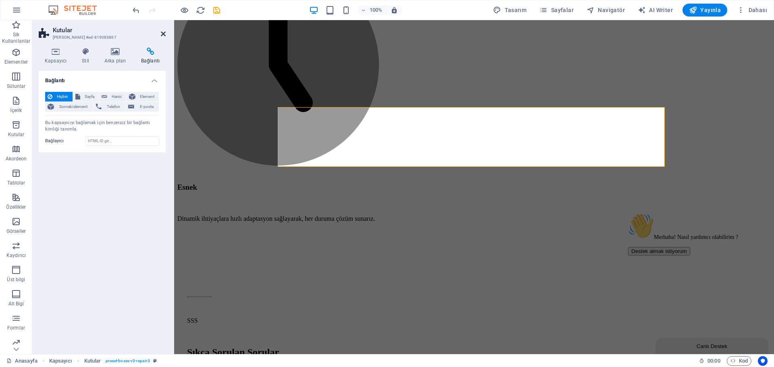
click at [162, 34] on icon at bounding box center [163, 34] width 5 height 6
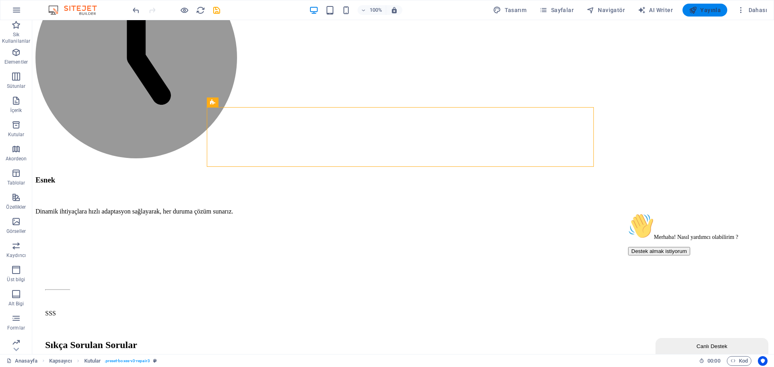
click at [714, 9] on span "Yayınla" at bounding box center [705, 10] width 32 height 8
